Goal: Task Accomplishment & Management: Manage account settings

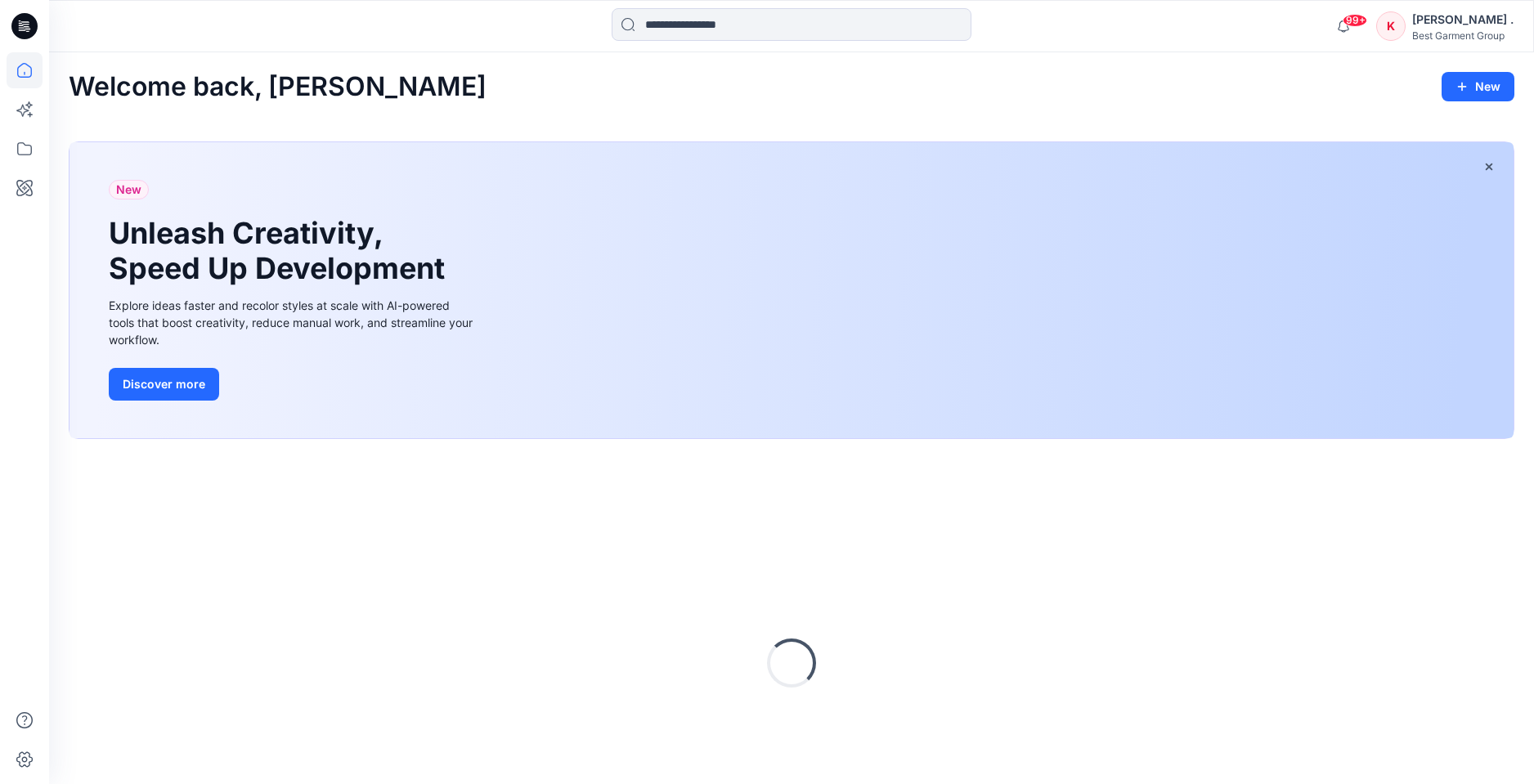
scroll to position [103, 0]
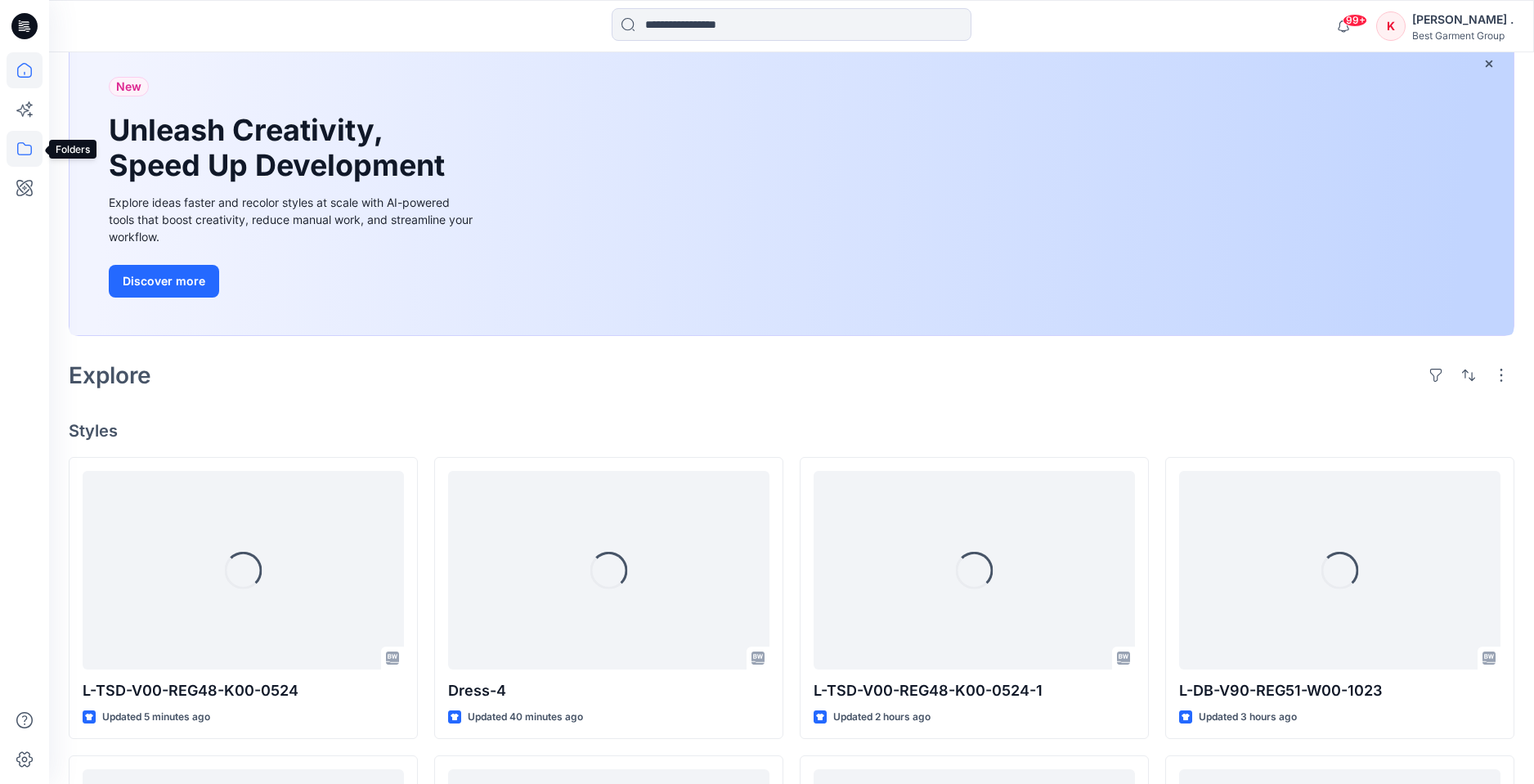
click at [24, 151] on icon at bounding box center [25, 148] width 36 height 36
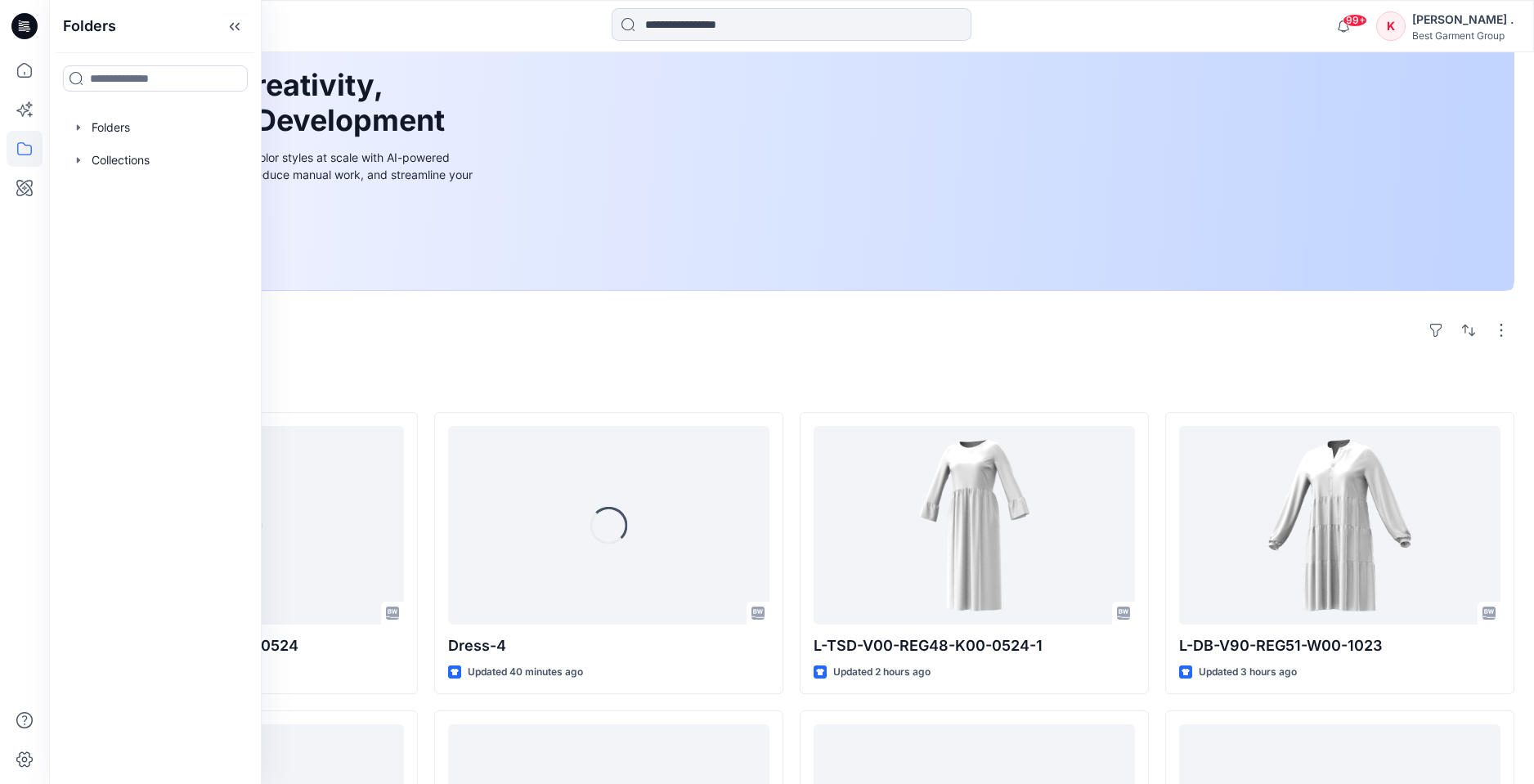
scroll to position [149, 0]
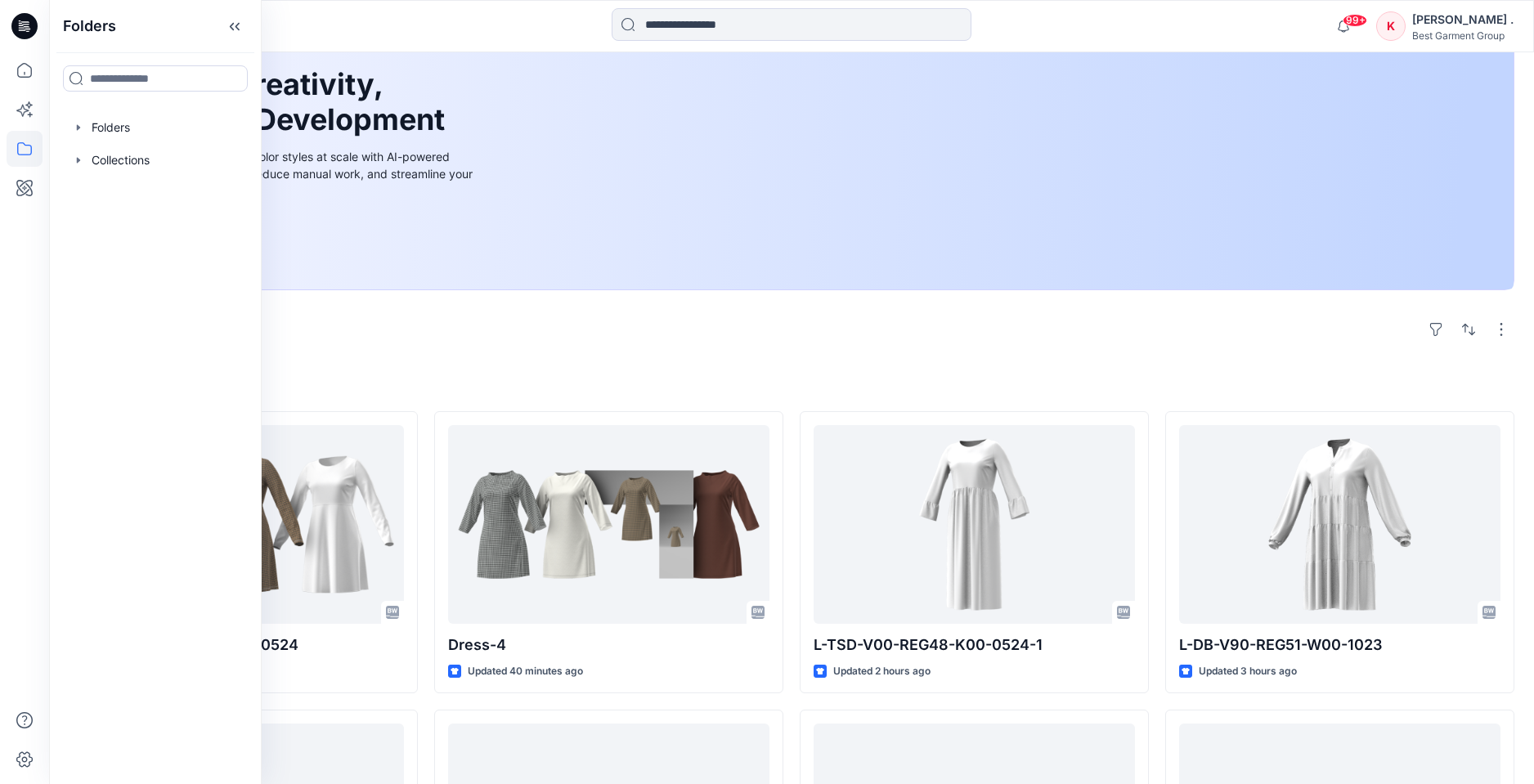
click at [356, 345] on div "Explore" at bounding box center [791, 330] width 1446 height 39
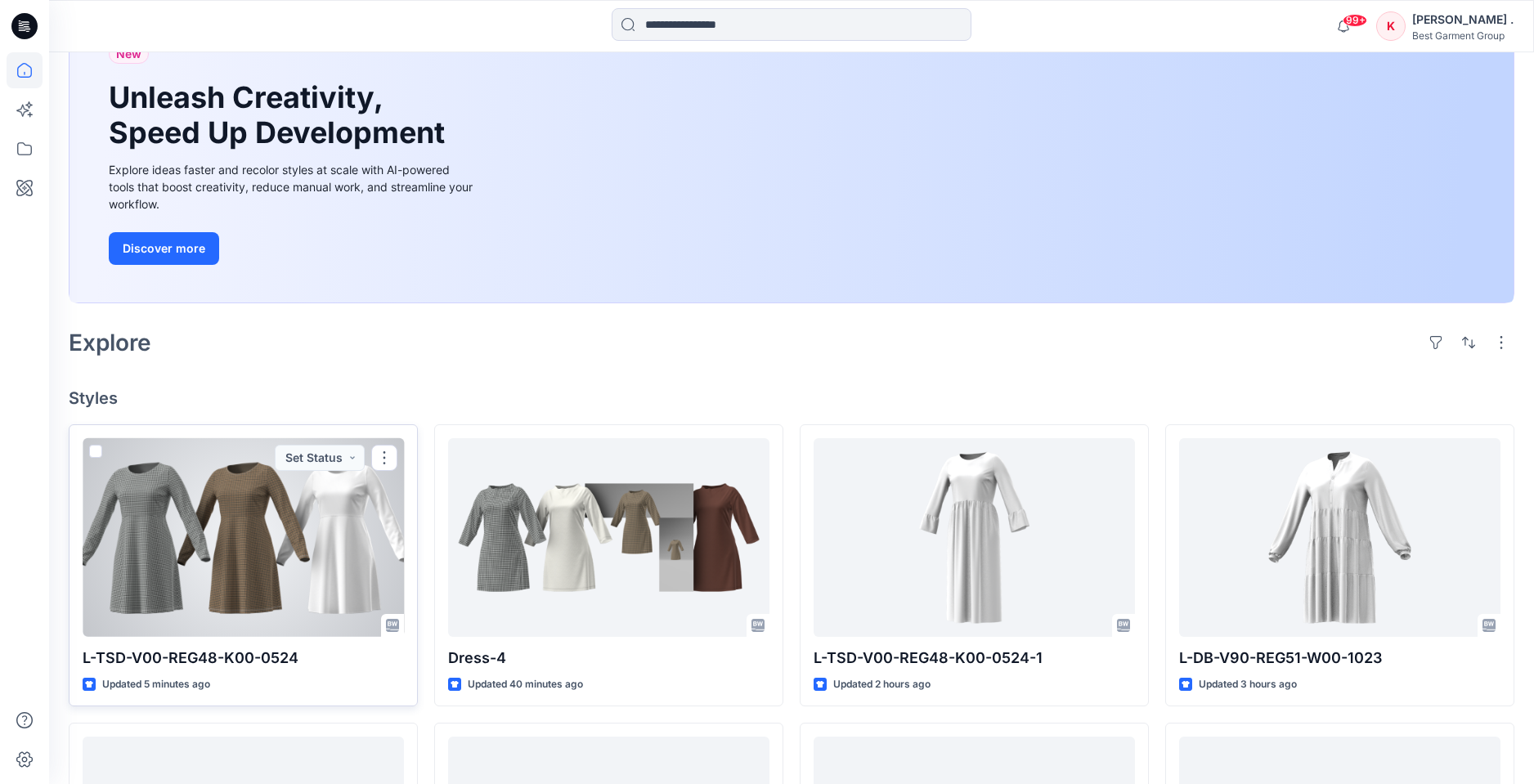
scroll to position [139, 0]
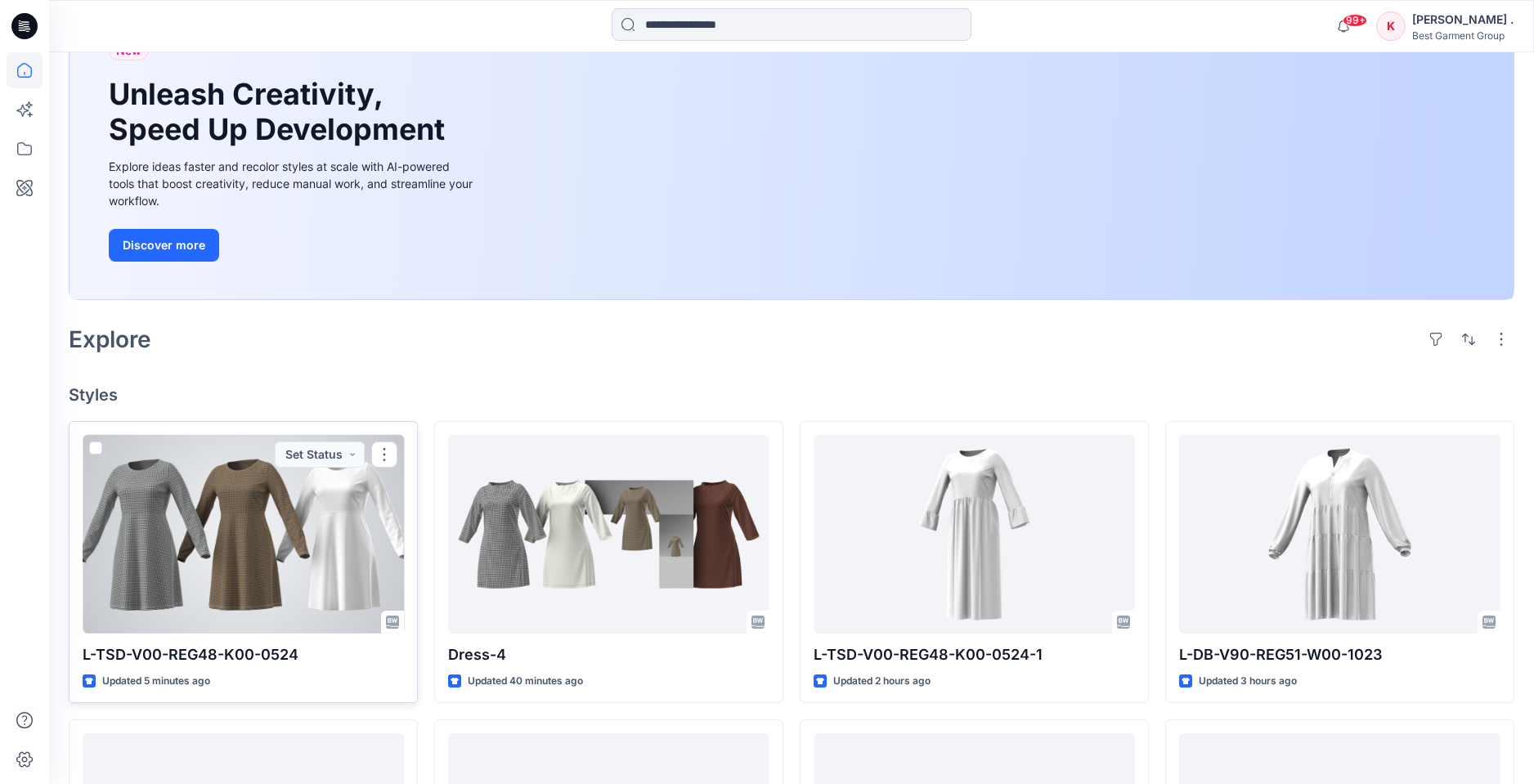
click at [245, 497] on div at bounding box center [242, 534] width 321 height 198
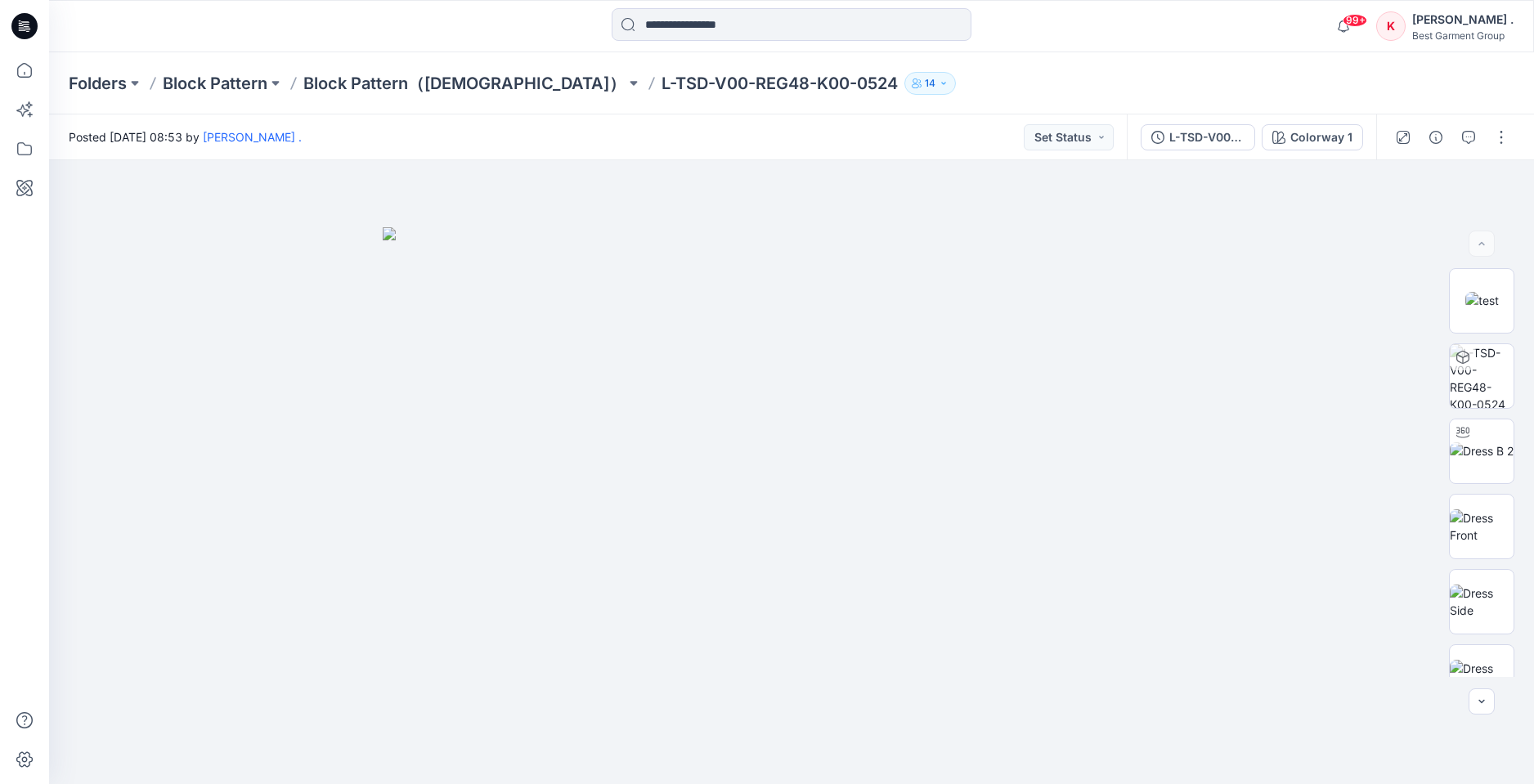
click at [661, 80] on p "L-TSD-V00-REG48-K00-0524" at bounding box center [779, 82] width 237 height 23
click at [1501, 136] on button "button" at bounding box center [1501, 137] width 26 height 26
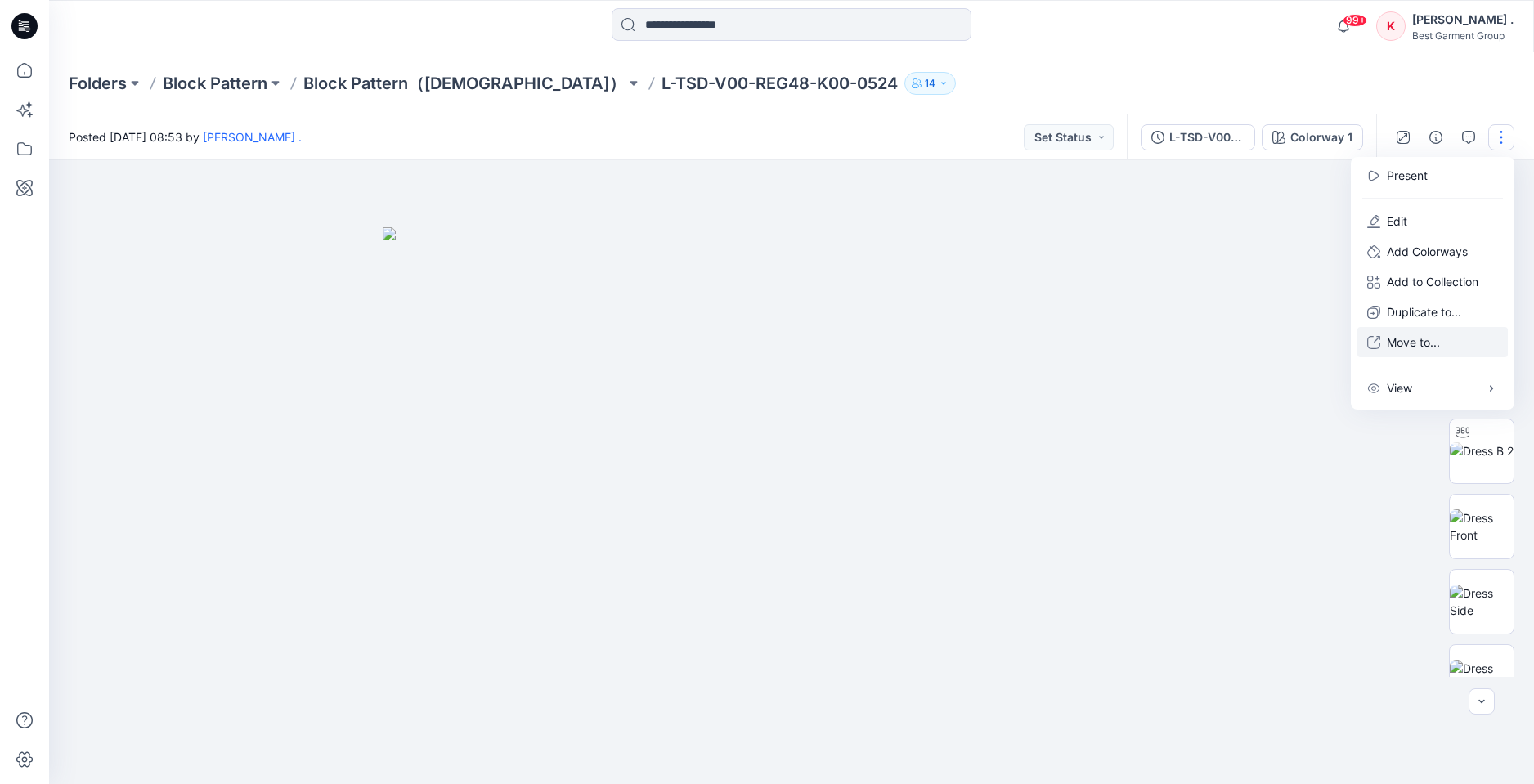
click at [1388, 340] on p "Move to..." at bounding box center [1413, 341] width 53 height 17
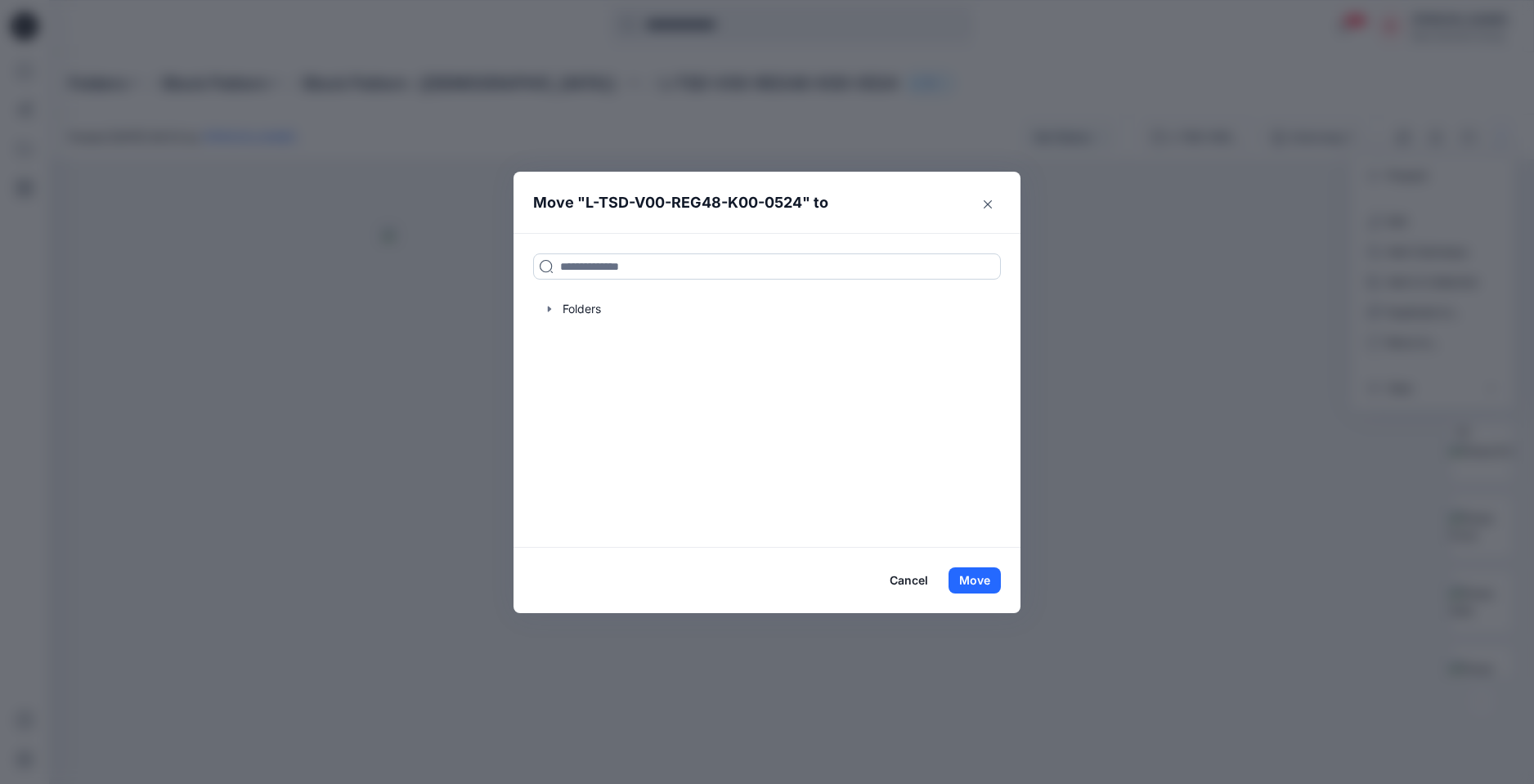
click at [619, 264] on input at bounding box center [767, 266] width 467 height 26
type input "**"
drag, startPoint x: 600, startPoint y: 270, endPoint x: 556, endPoint y: 267, distance: 44.1
click at [556, 267] on input "**" at bounding box center [767, 266] width 467 height 26
type input "**"
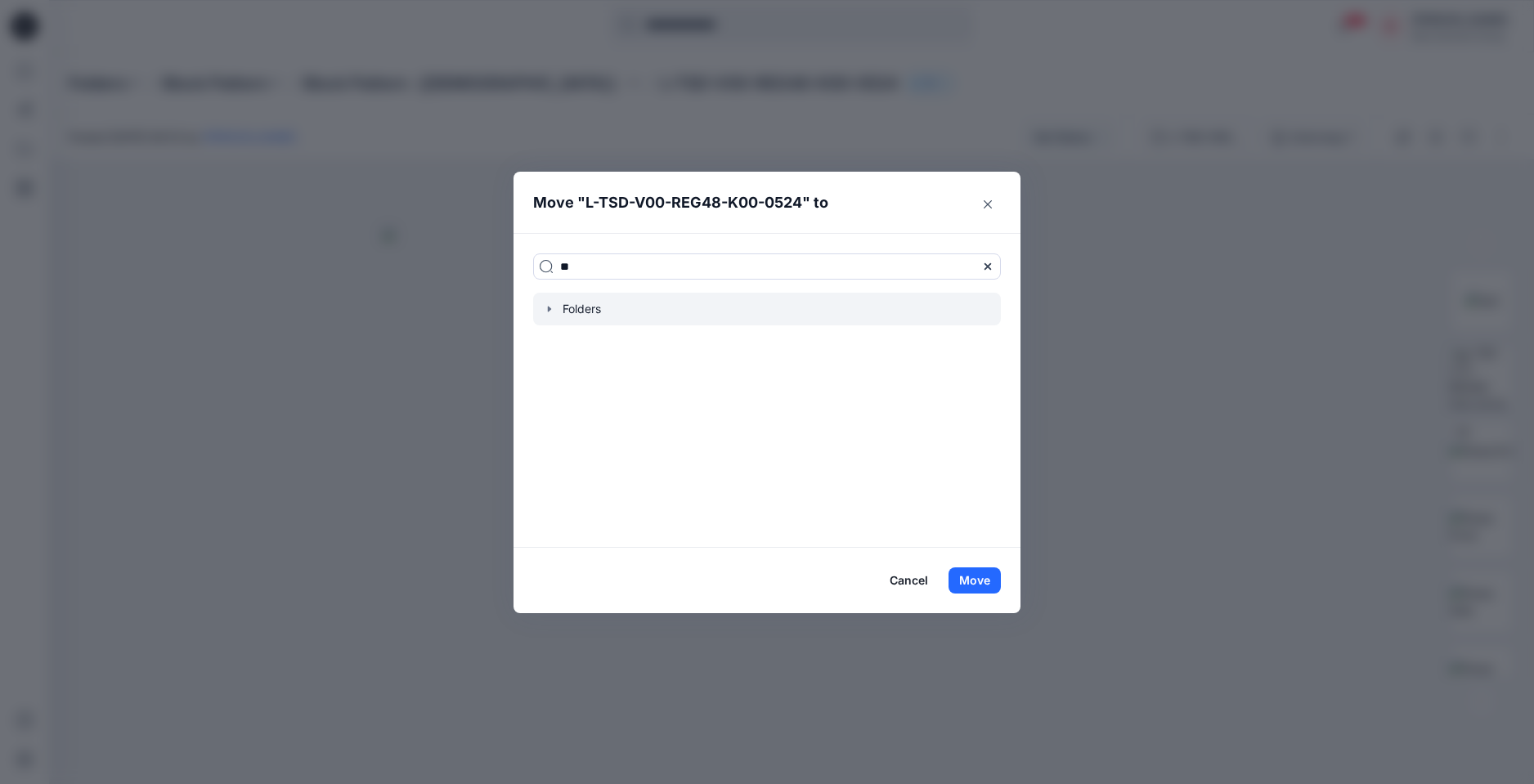
click at [550, 311] on icon "button" at bounding box center [549, 308] width 13 height 13
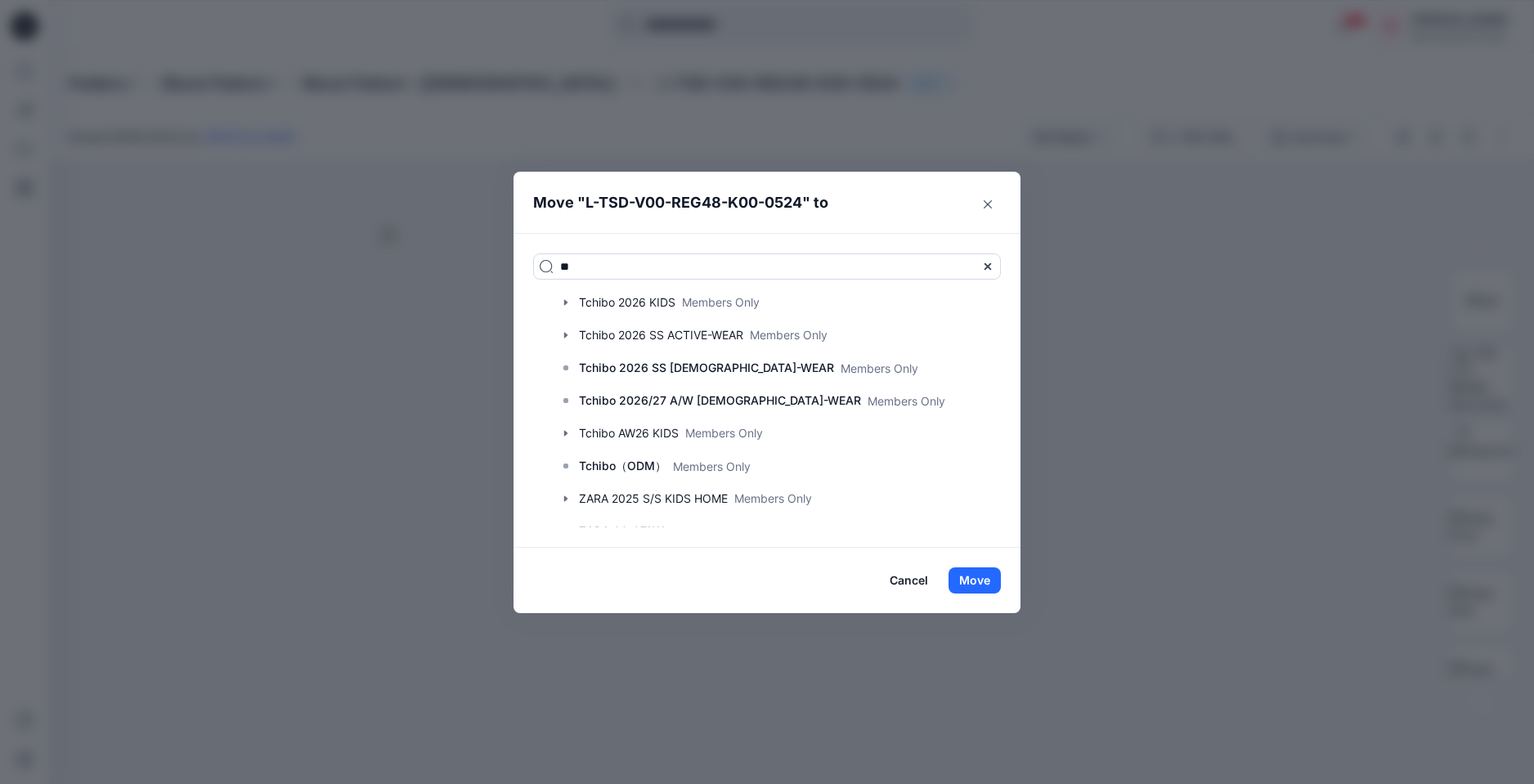
scroll to position [913, 0]
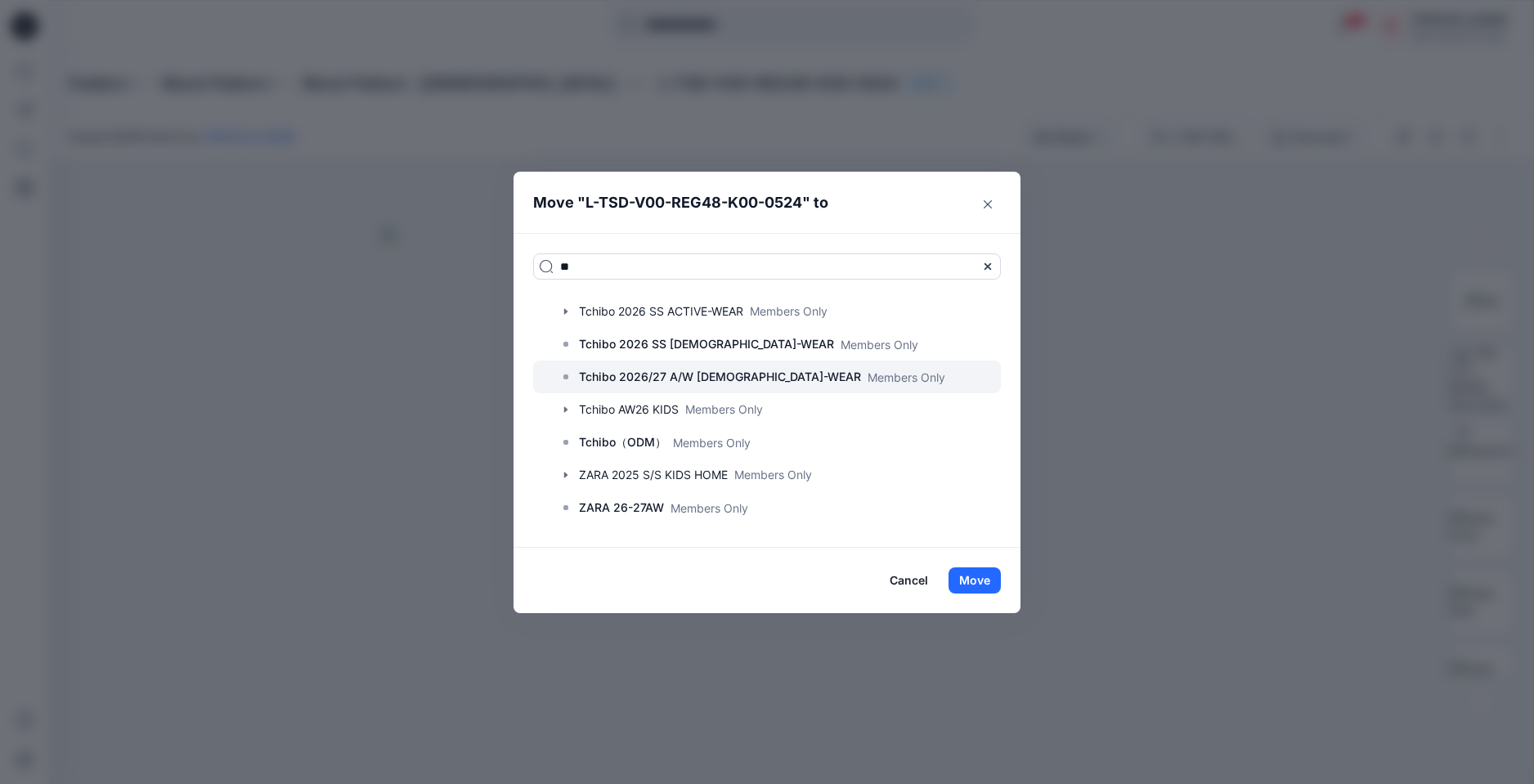
click at [683, 376] on p "Tchibo 2026/27 A/W LADIES-WEAR" at bounding box center [719, 377] width 282 height 20
click at [980, 580] on button "Move" at bounding box center [974, 580] width 52 height 26
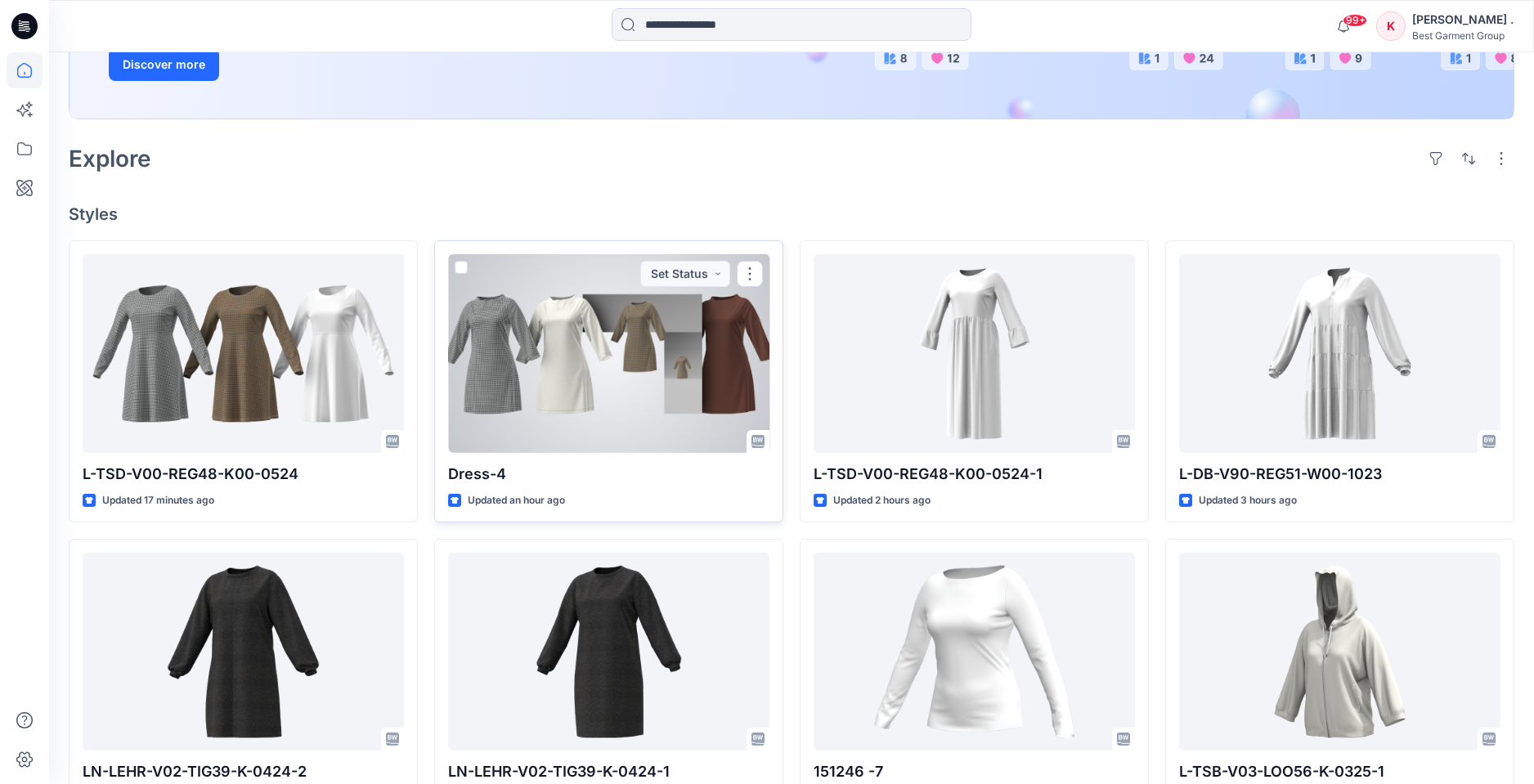
scroll to position [316, 0]
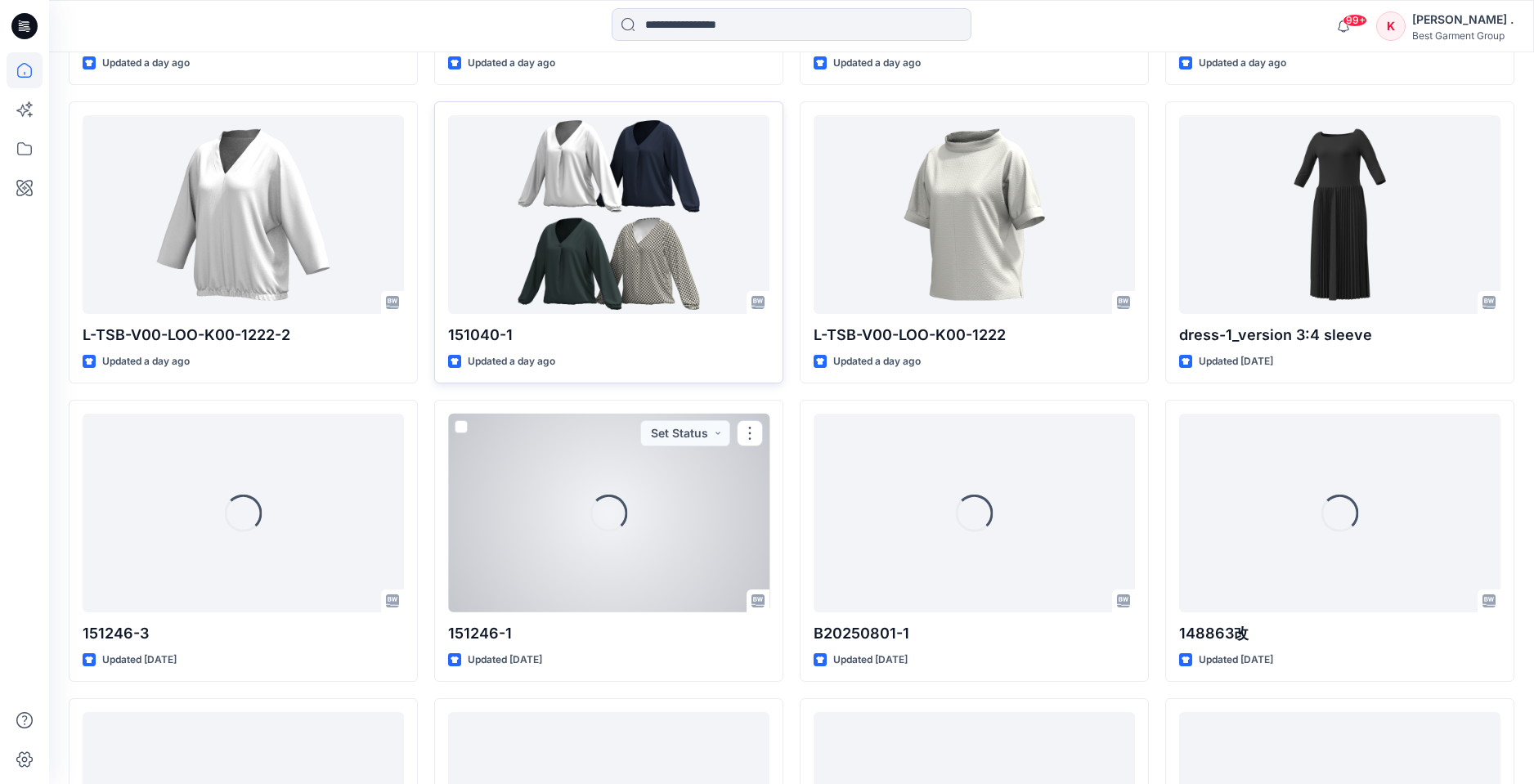
scroll to position [1953, 0]
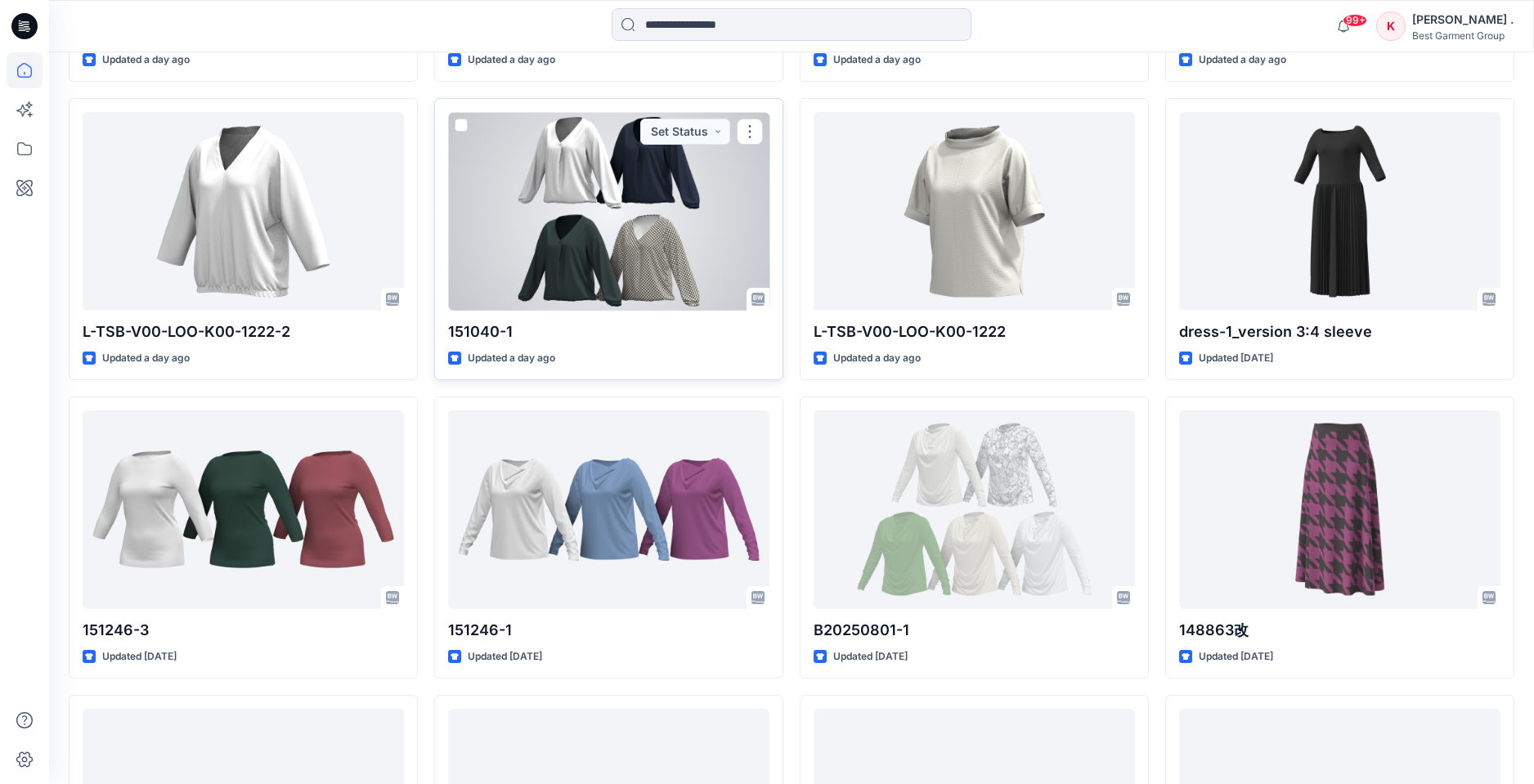
click at [628, 265] on div at bounding box center [608, 211] width 321 height 198
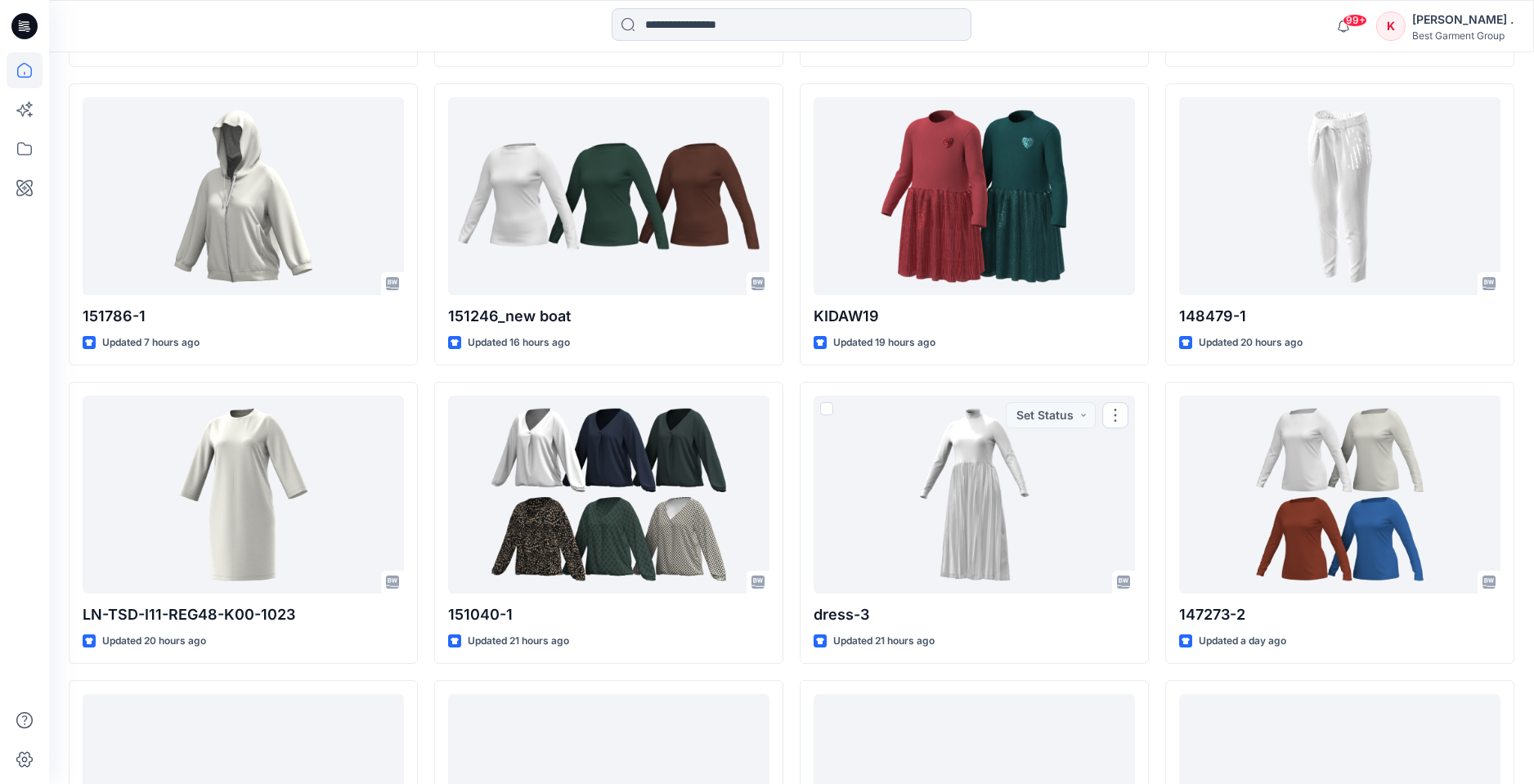
scroll to position [1070, 0]
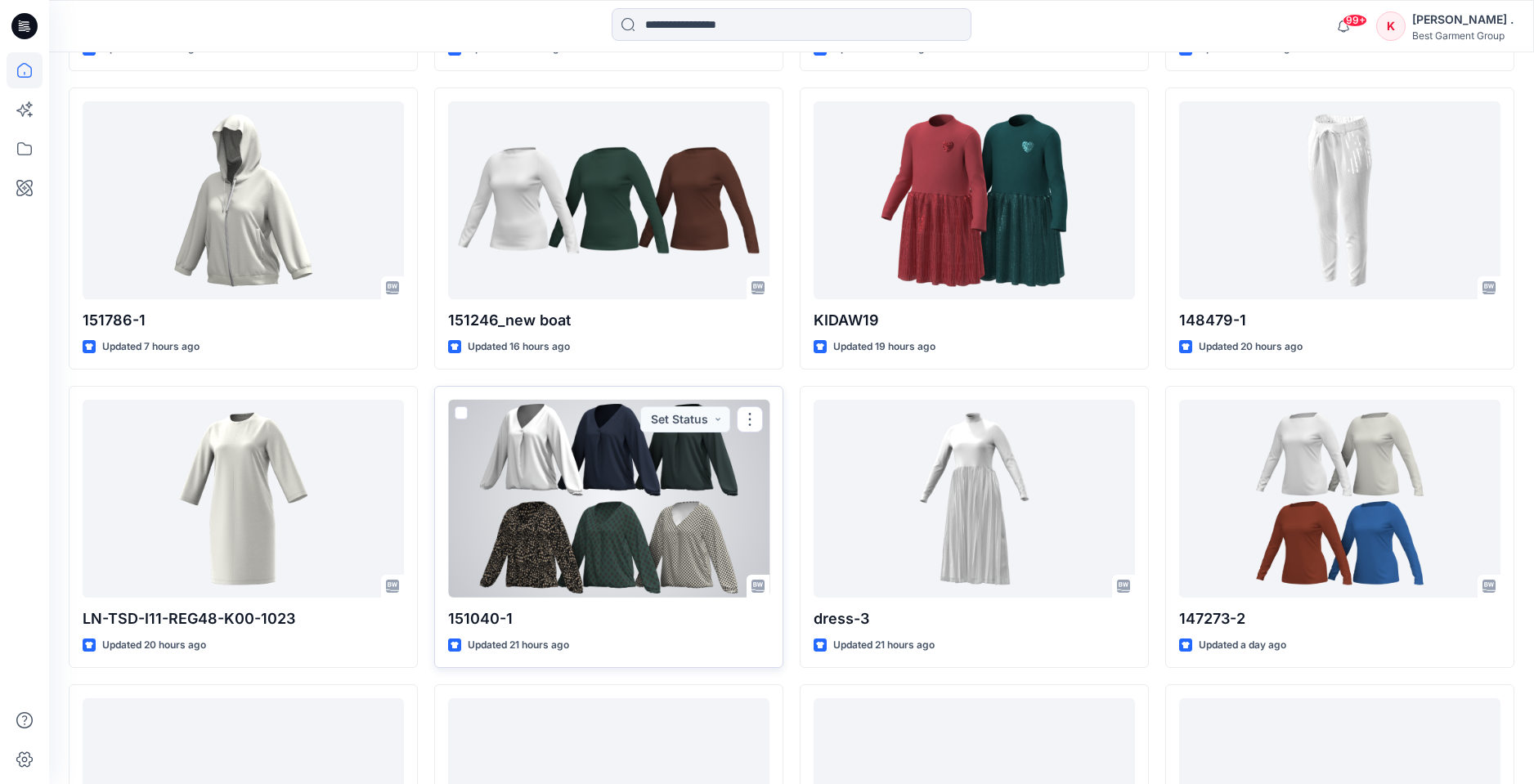
click at [620, 487] on div at bounding box center [608, 498] width 321 height 198
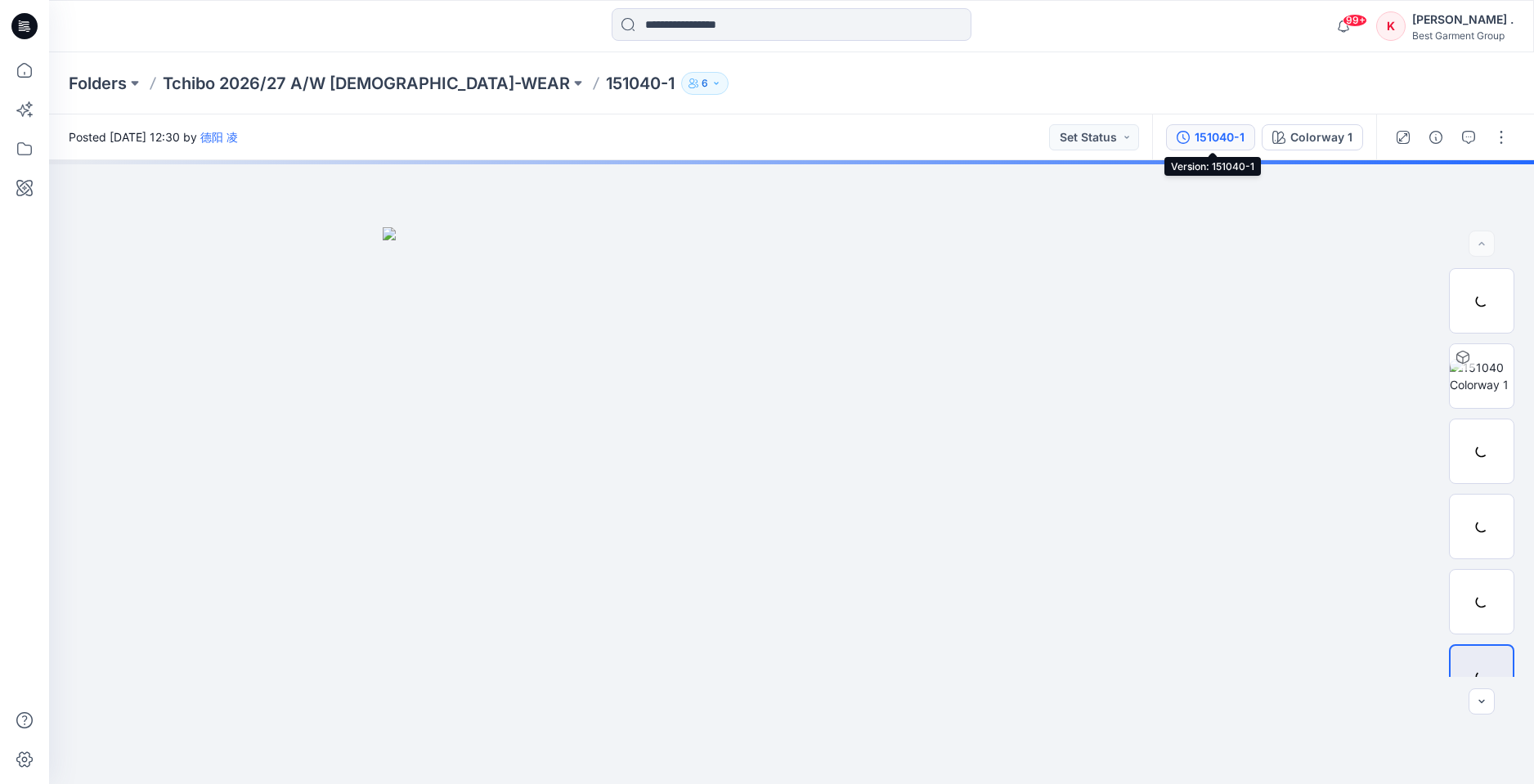
click at [1224, 135] on div "151040-1" at bounding box center [1219, 137] width 50 height 18
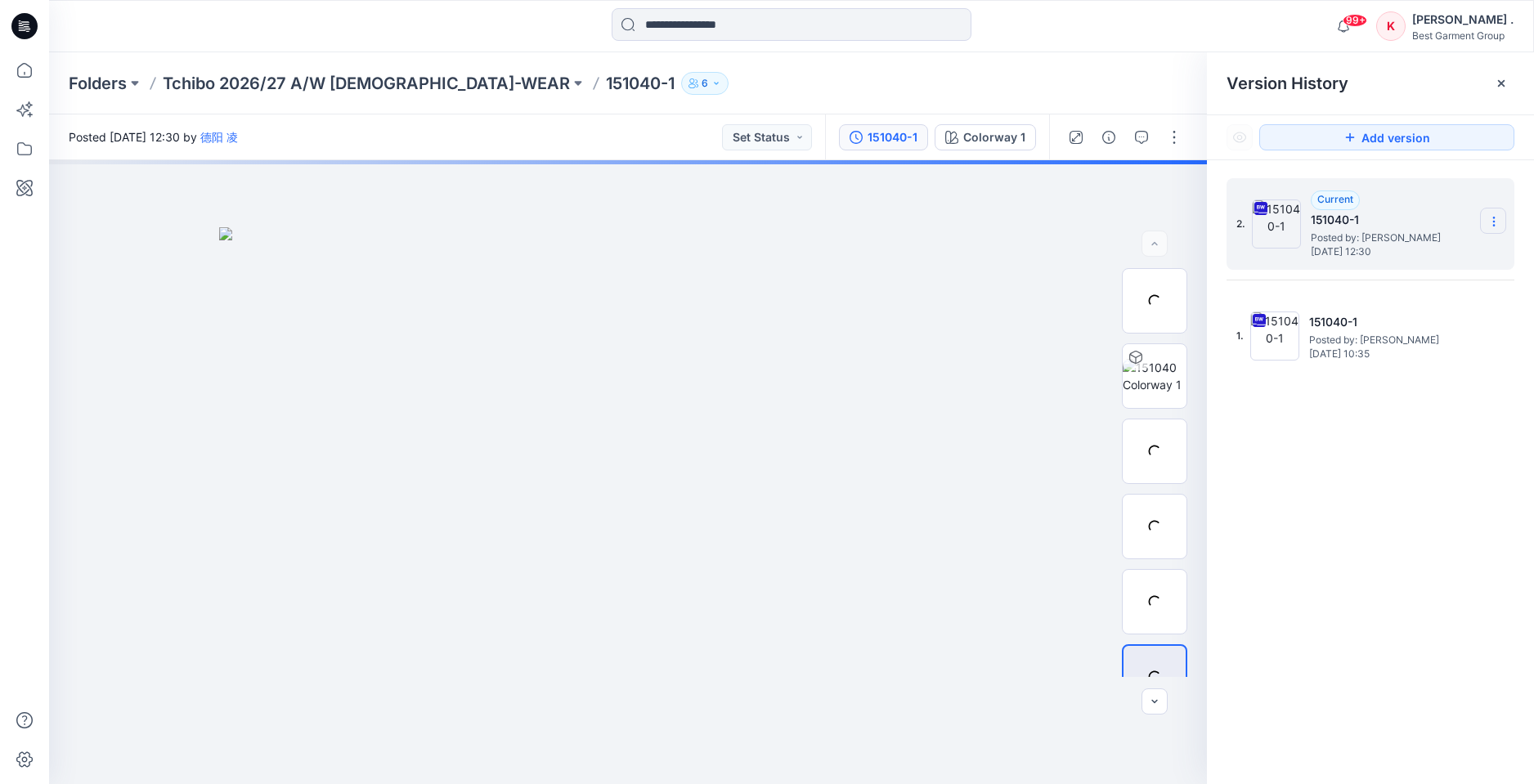
click at [1492, 215] on icon at bounding box center [1493, 221] width 13 height 13
click at [1379, 250] on span "Download Source BW File" at bounding box center [1410, 253] width 136 height 20
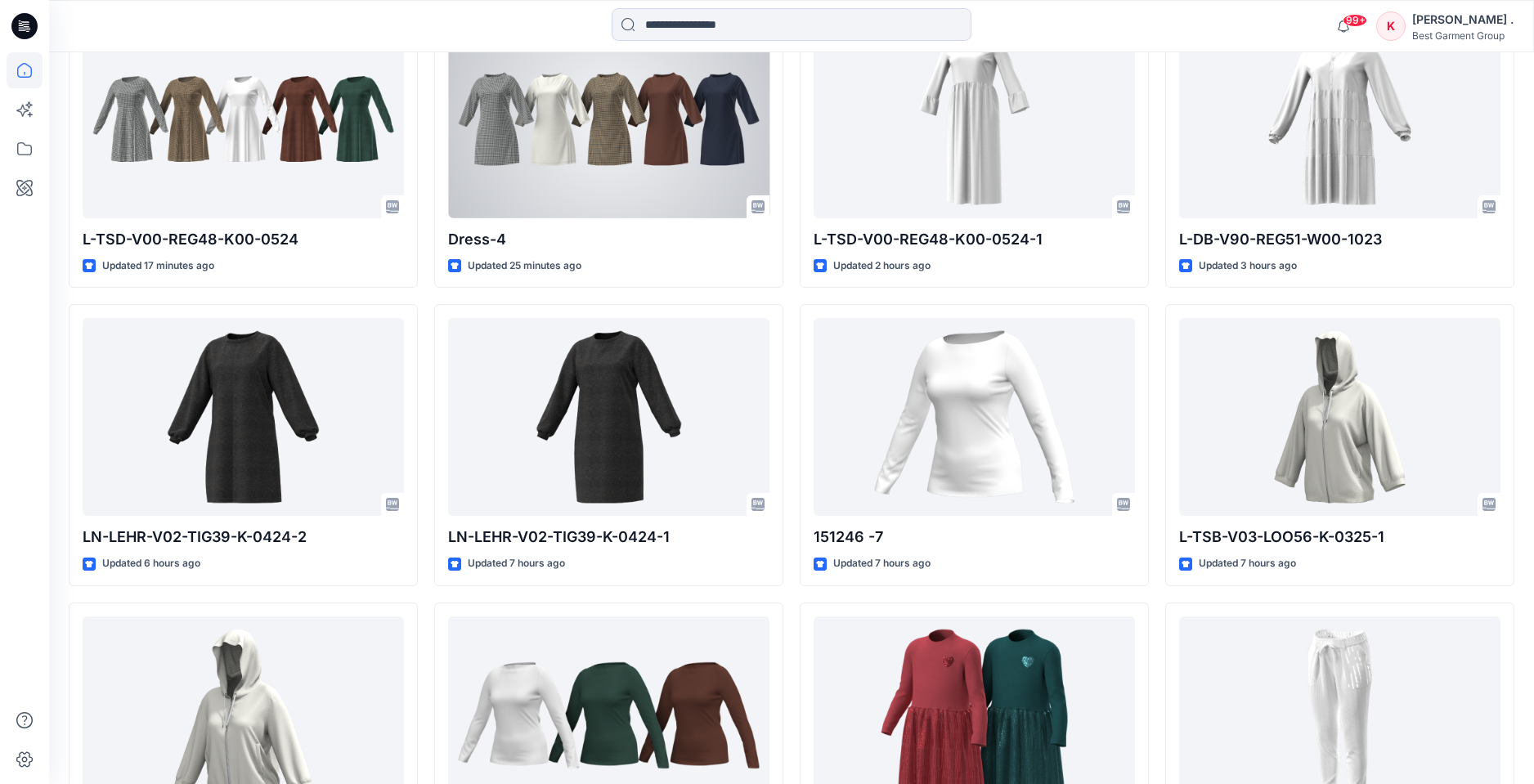
scroll to position [590, 0]
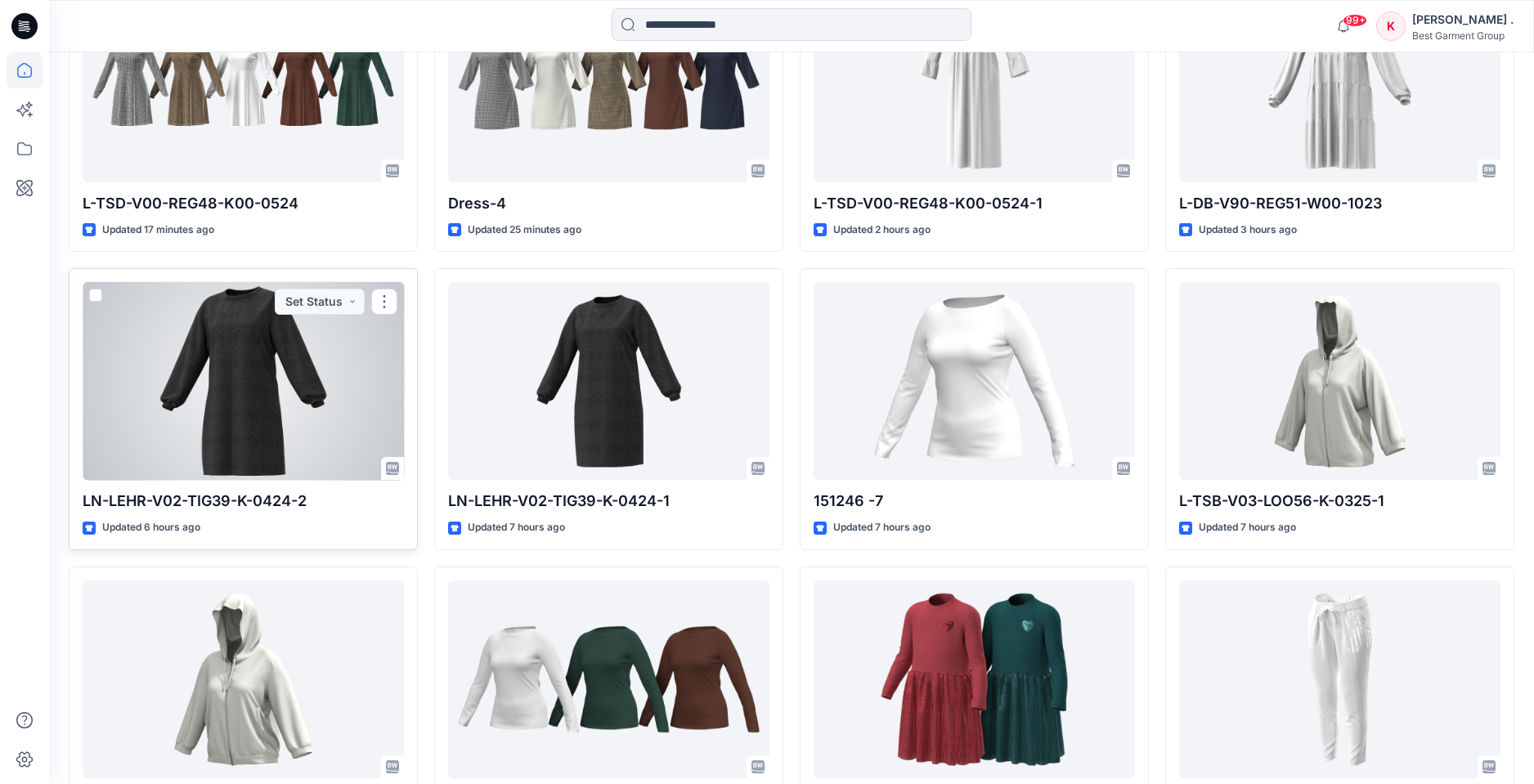
click at [278, 394] on div at bounding box center [242, 381] width 321 height 198
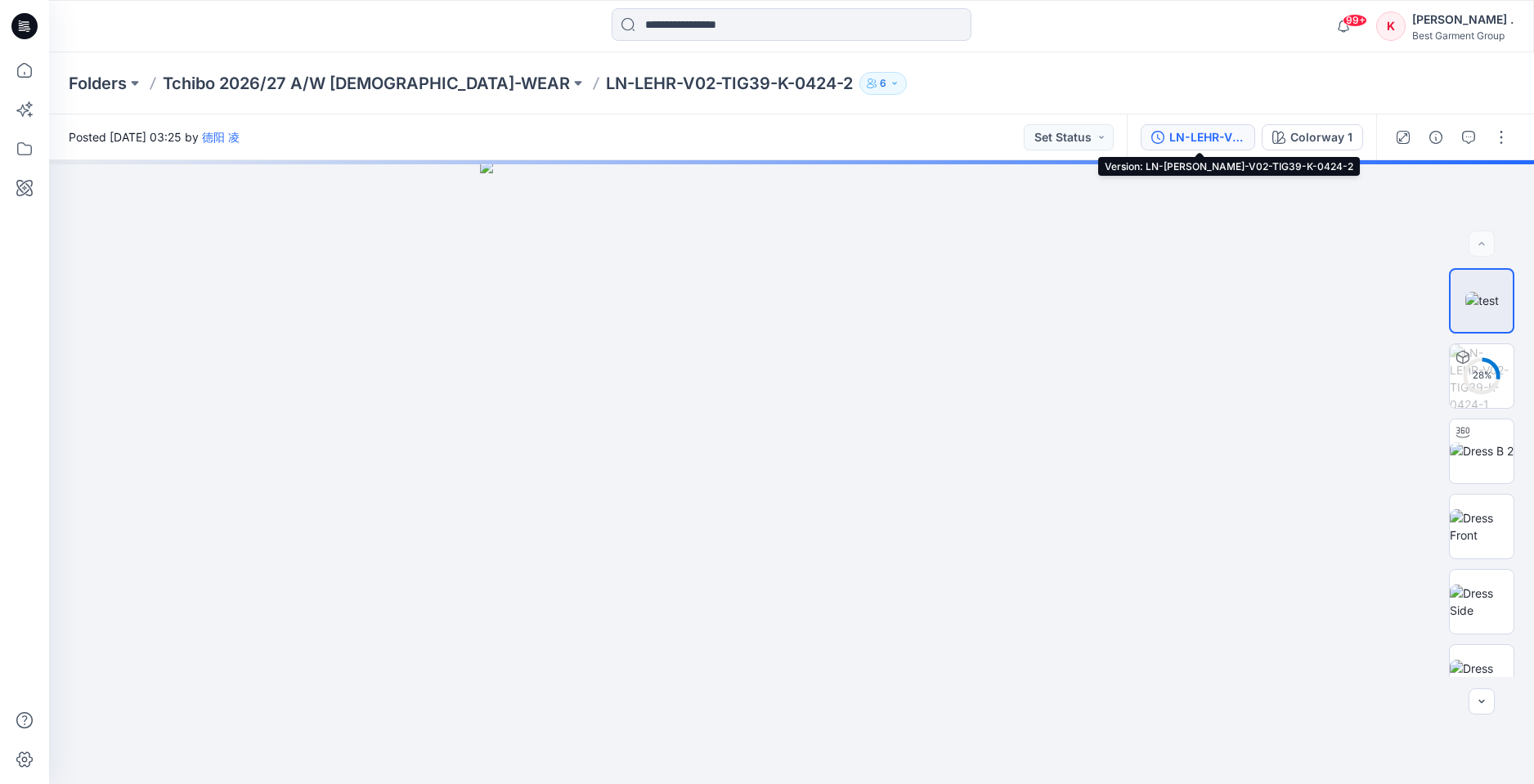
click at [1183, 139] on div "LN-LEHR-V02-TIG39-K-0424-2" at bounding box center [1206, 137] width 76 height 18
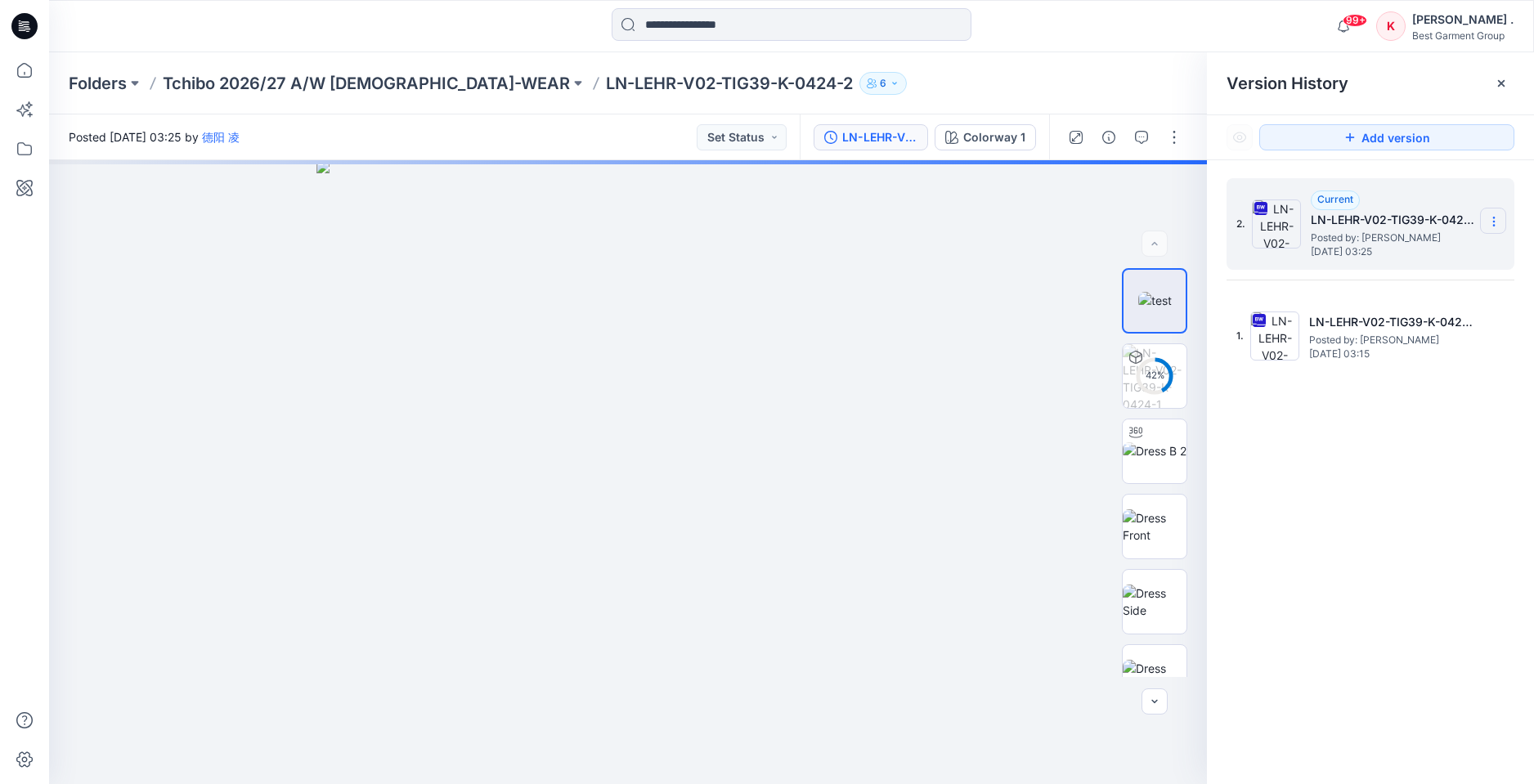
click at [1502, 217] on section at bounding box center [1493, 221] width 26 height 26
click at [1398, 251] on span "Download Source BW File" at bounding box center [1410, 253] width 136 height 20
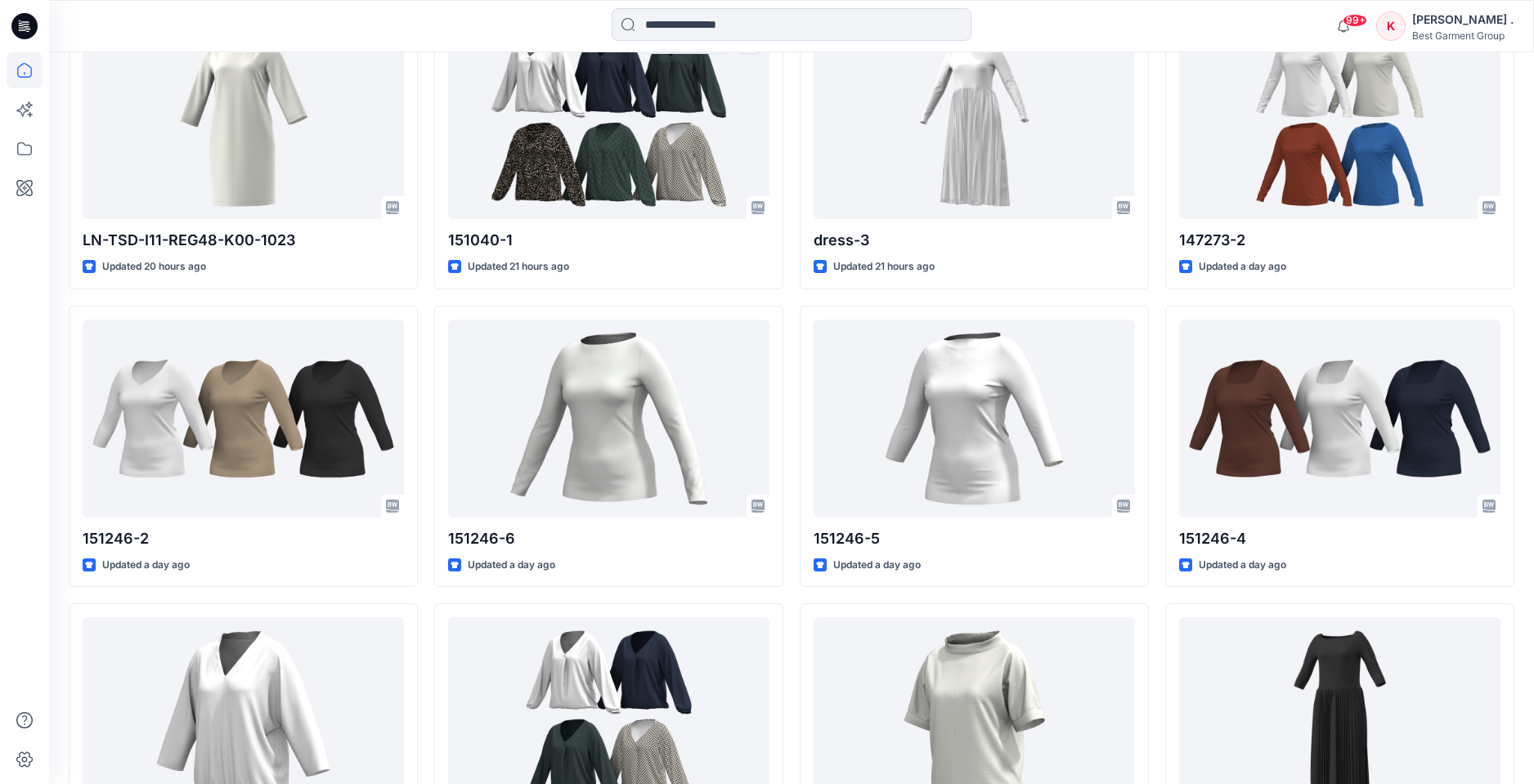
scroll to position [1465, 0]
